Goal: Obtain resource: Obtain resource

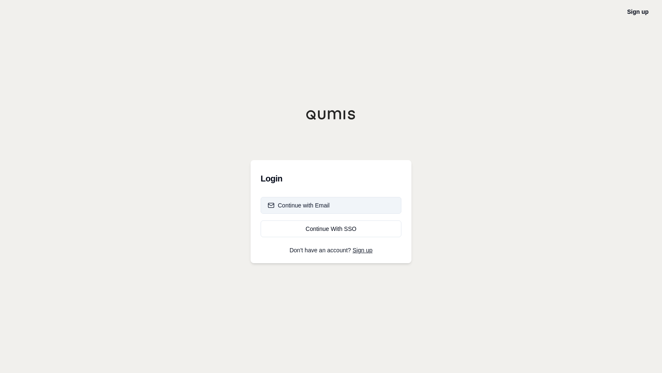
click at [310, 207] on div "Continue with Email" at bounding box center [299, 205] width 62 height 8
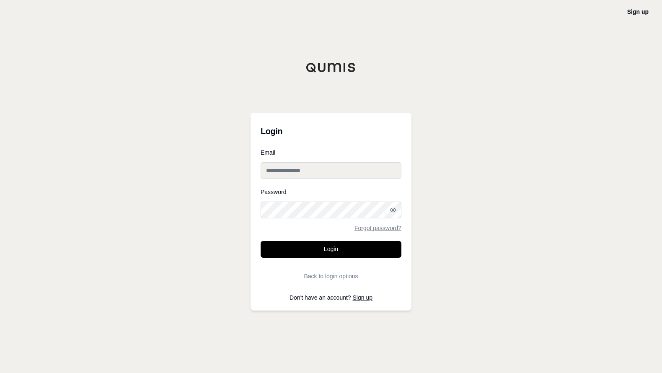
click at [313, 163] on input "Email" at bounding box center [331, 170] width 141 height 17
type input "**********"
click at [261, 241] on button "Login" at bounding box center [331, 249] width 141 height 17
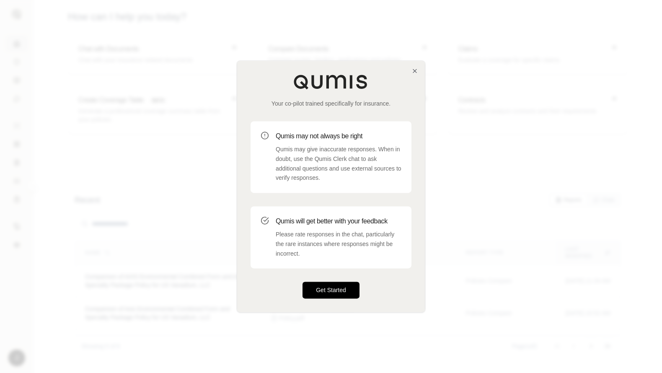
click at [323, 289] on button "Get Started" at bounding box center [330, 290] width 57 height 17
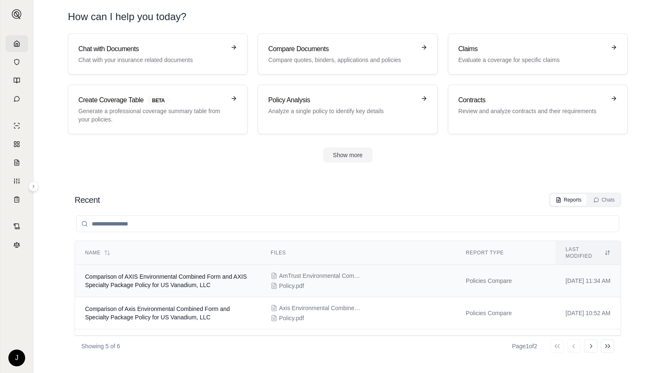
click at [207, 273] on span "Comparison of AXIS Environmental Combined Form and AXIS Specialty Package Polic…" at bounding box center [166, 280] width 162 height 15
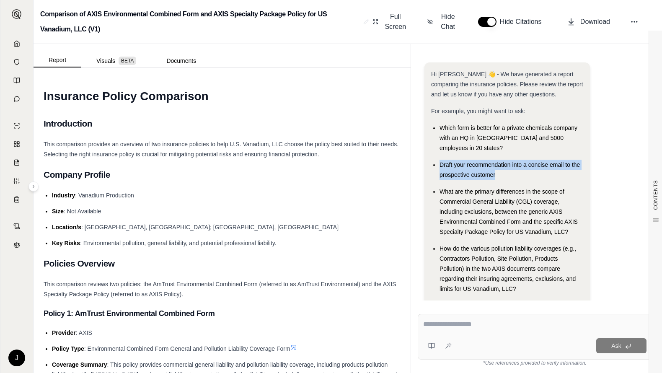
drag, startPoint x: 498, startPoint y: 161, endPoint x: 435, endPoint y: 154, distance: 63.2
click at [439, 160] on li "Draft your recommendation into a concise email to the prospective customer" at bounding box center [511, 170] width 144 height 20
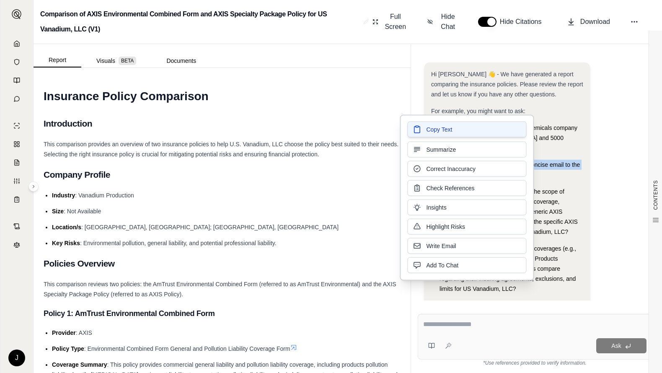
click at [441, 130] on span "Copy Text" at bounding box center [439, 129] width 26 height 8
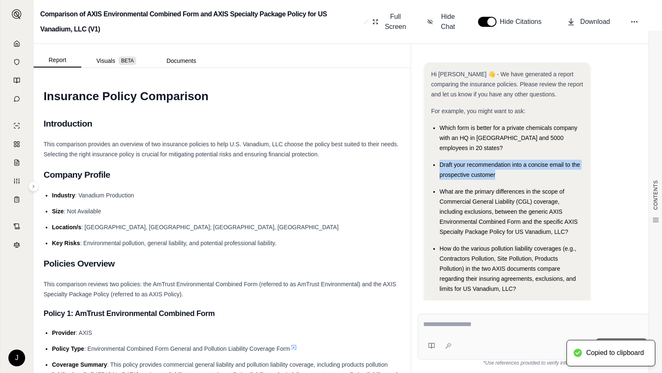
click at [470, 316] on div "Ask" at bounding box center [535, 337] width 234 height 46
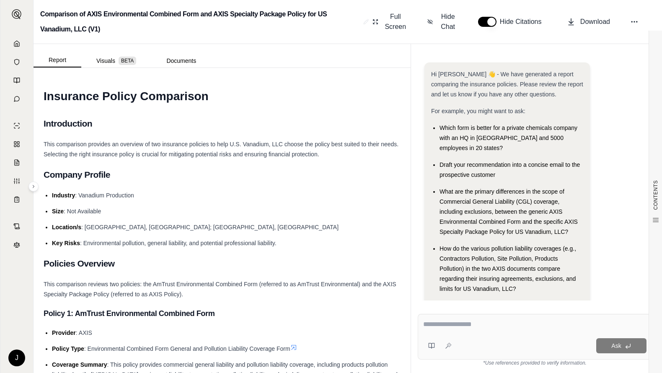
paste textarea "**********"
type textarea "**********"
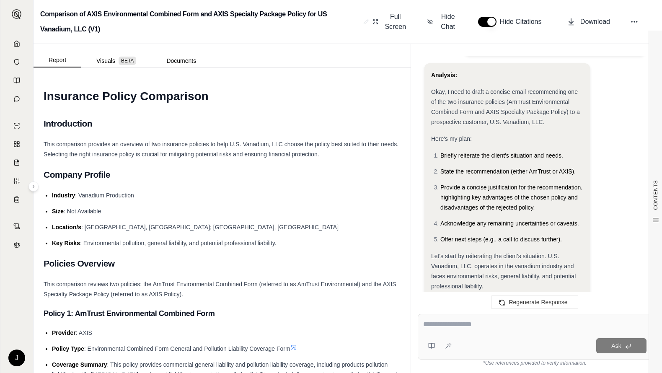
scroll to position [261, 0]
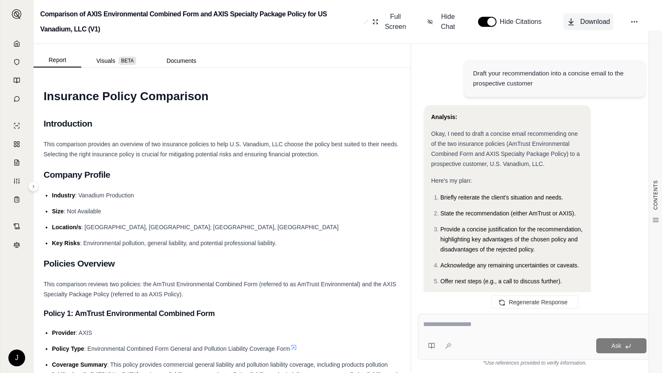
click at [587, 22] on span "Download" at bounding box center [595, 22] width 30 height 10
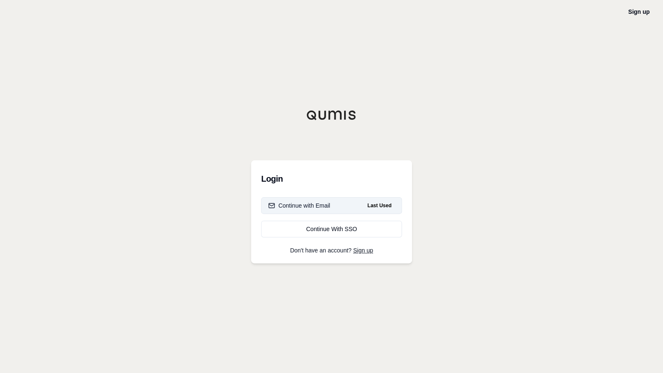
click at [306, 204] on div "Continue with Email" at bounding box center [299, 206] width 62 height 8
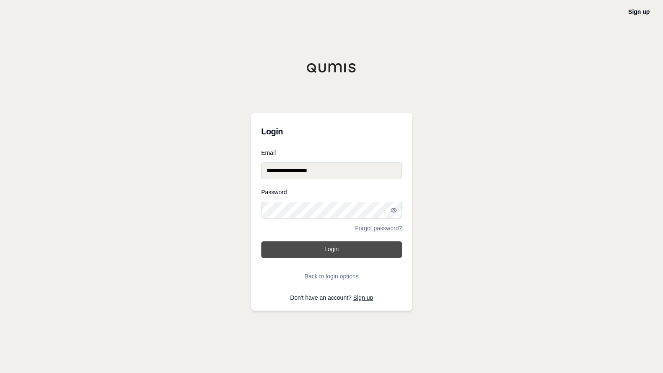
click at [332, 254] on button "Login" at bounding box center [331, 249] width 141 height 17
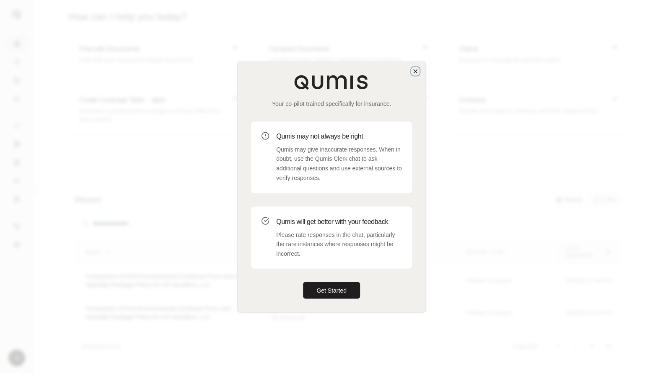
click at [416, 68] on icon "button" at bounding box center [415, 71] width 7 height 7
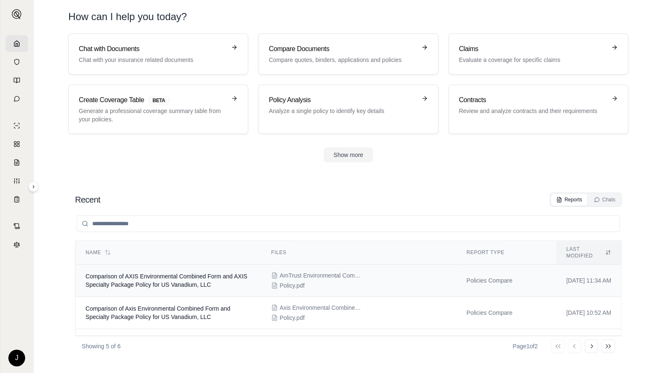
click at [207, 274] on span "Comparison of AXIS Environmental Combined Form and AXIS Specialty Package Polic…" at bounding box center [166, 280] width 162 height 15
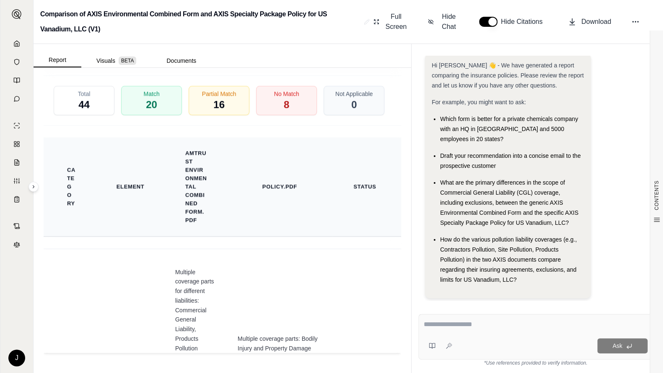
scroll to position [2142, 0]
drag, startPoint x: 499, startPoint y: 157, endPoint x: 439, endPoint y: 142, distance: 62.3
click at [439, 142] on ul "Which form is better for a private chemicals company with an HQ in NY and 5000 …" at bounding box center [508, 199] width 153 height 171
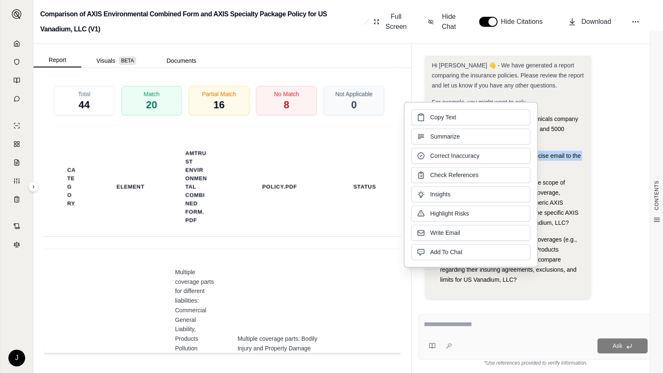
drag, startPoint x: 451, startPoint y: 148, endPoint x: 479, endPoint y: 111, distance: 46.7
click at [479, 111] on button "Copy Text" at bounding box center [470, 117] width 119 height 16
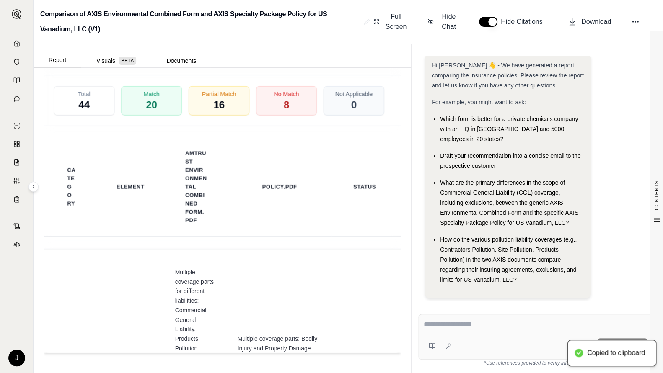
click at [476, 321] on textarea at bounding box center [536, 325] width 224 height 10
paste textarea "**********"
type textarea "**********"
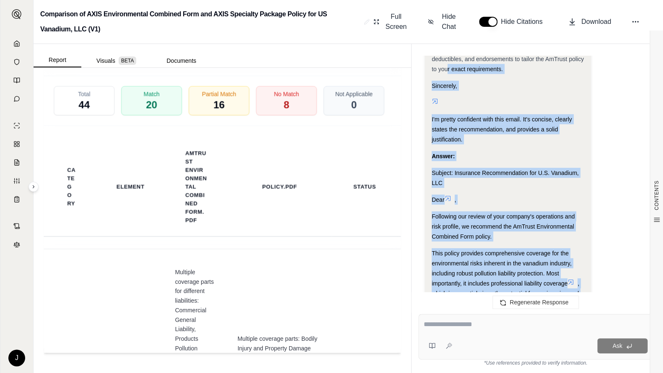
scroll to position [1244, 0]
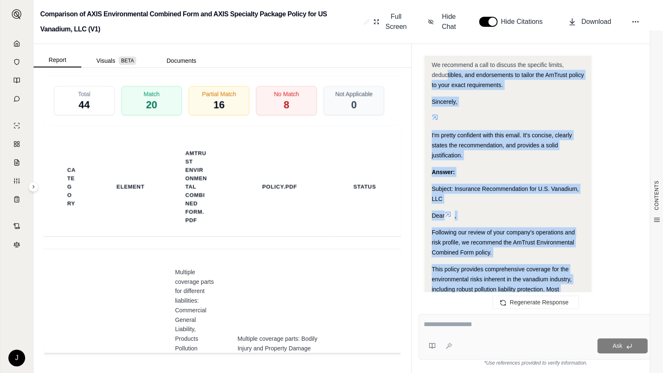
drag, startPoint x: 504, startPoint y: 221, endPoint x: 448, endPoint y: 57, distance: 173.6
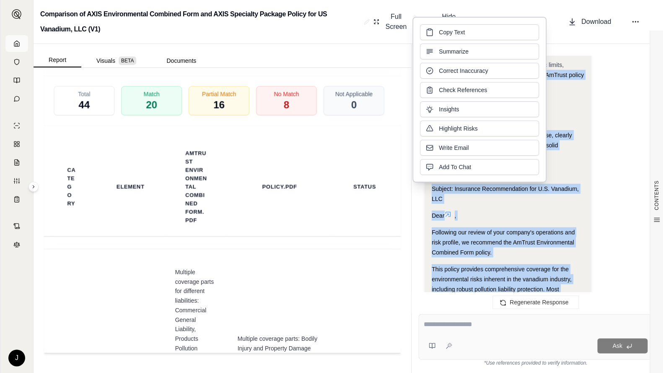
click at [21, 40] on link at bounding box center [16, 43] width 23 height 17
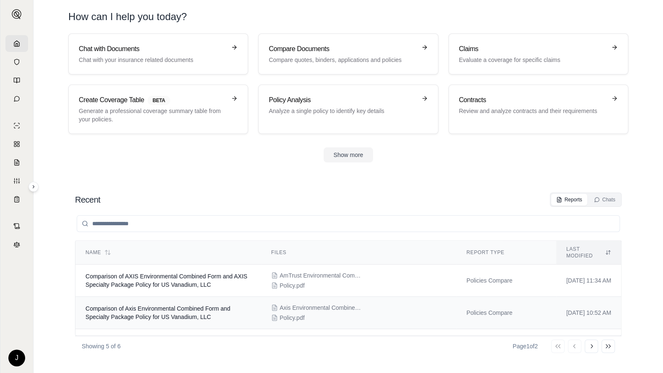
scroll to position [42, 0]
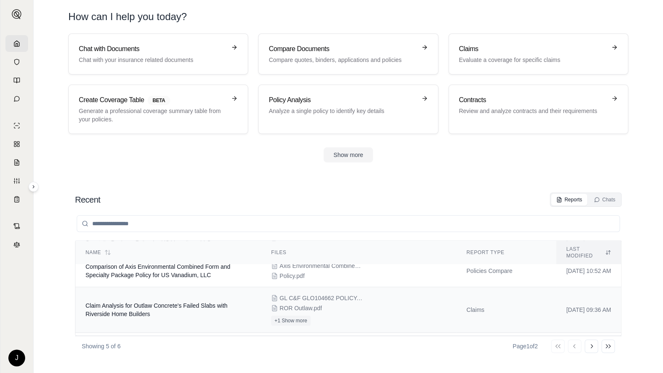
click at [182, 302] on span "Claim Analysis for Outlaw Concrete's Failed Slabs with Riverside Home Builders" at bounding box center [156, 309] width 142 height 15
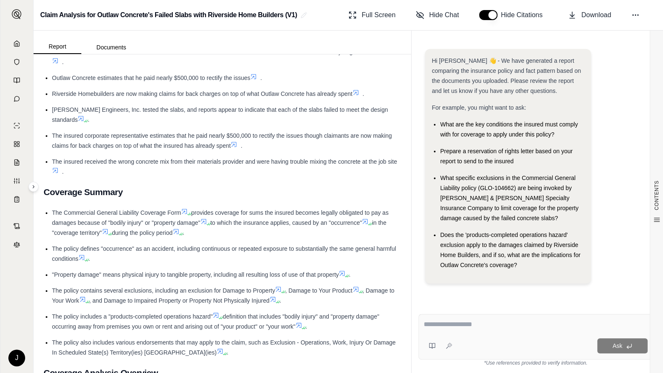
scroll to position [335, 0]
